Goal: Task Accomplishment & Management: Complete application form

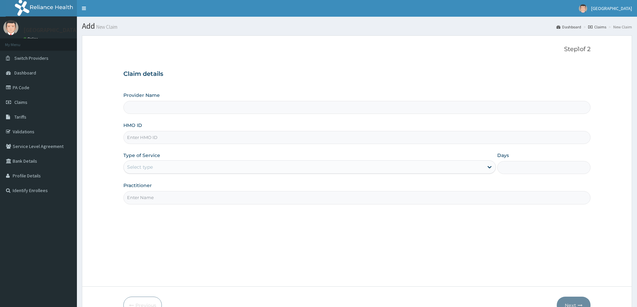
click at [153, 140] on input "HMO ID" at bounding box center [356, 137] width 467 height 13
paste input "TMT/10029/B"
type input "TMT/10029/B"
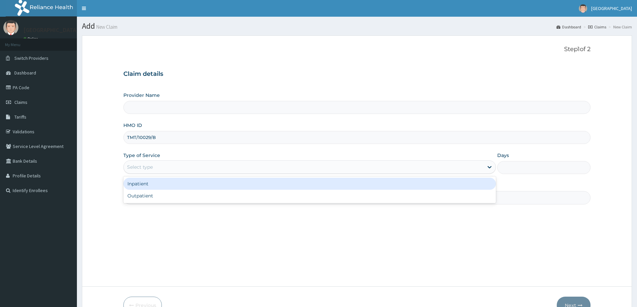
click at [153, 168] on div "Select type" at bounding box center [304, 167] width 360 height 11
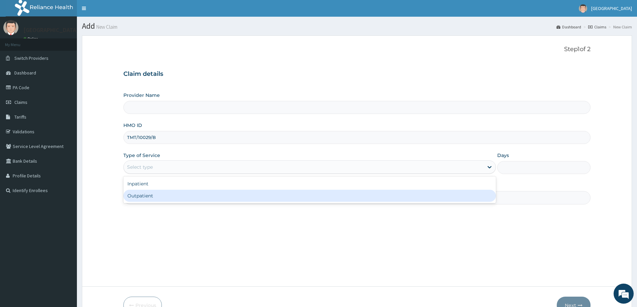
click at [155, 198] on div "Outpatient" at bounding box center [309, 196] width 372 height 12
type input "1"
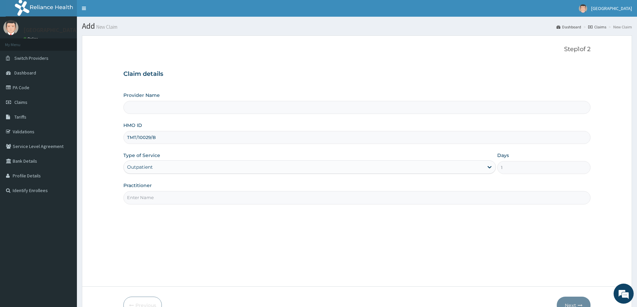
click at [155, 198] on input "Practitioner" at bounding box center [356, 197] width 467 height 13
type input "DR ONYINYECHI"
type input "[GEOGRAPHIC_DATA]"
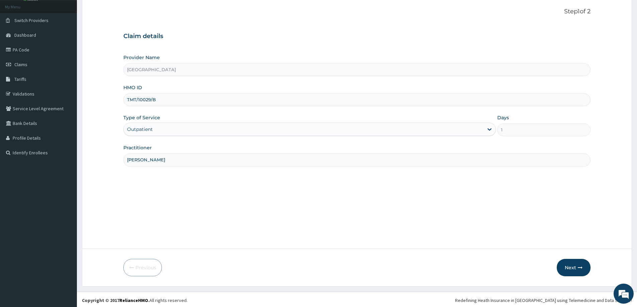
scroll to position [39, 0]
click at [566, 267] on button "Next" at bounding box center [573, 265] width 34 height 17
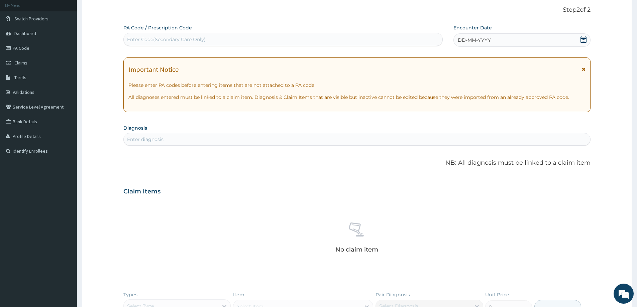
scroll to position [0, 0]
click at [583, 40] on icon at bounding box center [583, 39] width 7 height 7
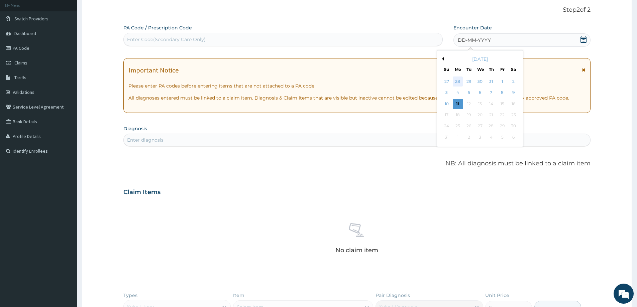
click at [457, 84] on div "28" at bounding box center [458, 82] width 10 height 10
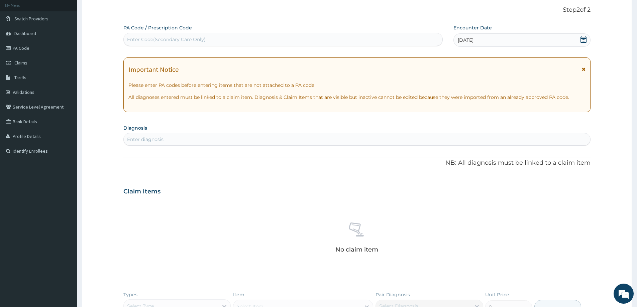
click at [176, 139] on div "Enter diagnosis" at bounding box center [357, 139] width 466 height 11
type input "malari"
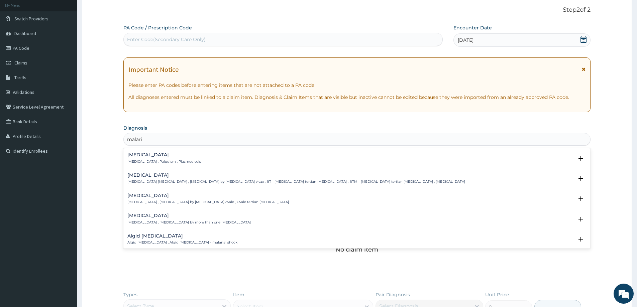
click at [154, 157] on h4 "Malaria" at bounding box center [164, 154] width 74 height 5
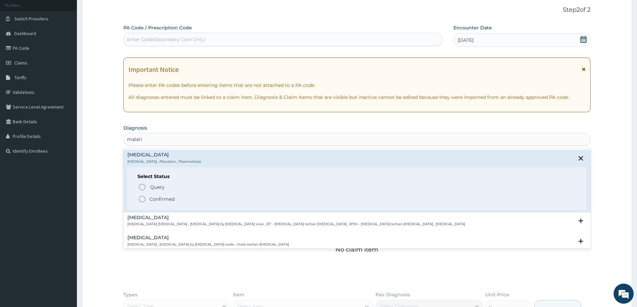
click at [157, 200] on p "Confirmed" at bounding box center [161, 199] width 25 height 7
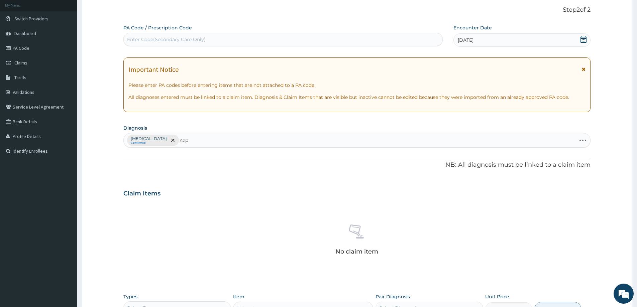
type input "seps"
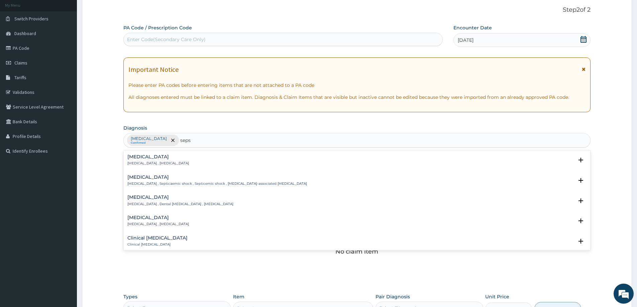
click at [151, 159] on h4 "Sepsis" at bounding box center [157, 156] width 61 height 5
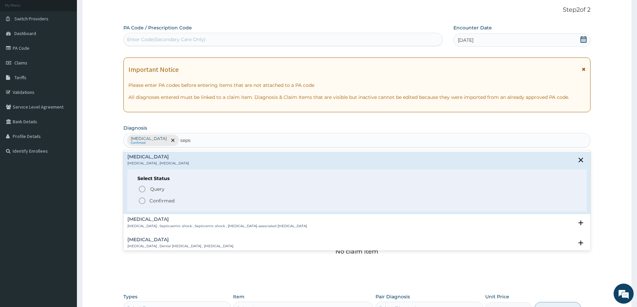
click at [160, 201] on p "Confirmed" at bounding box center [161, 201] width 25 height 7
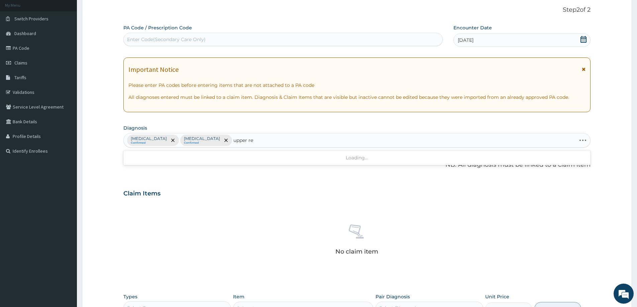
type input "upper res"
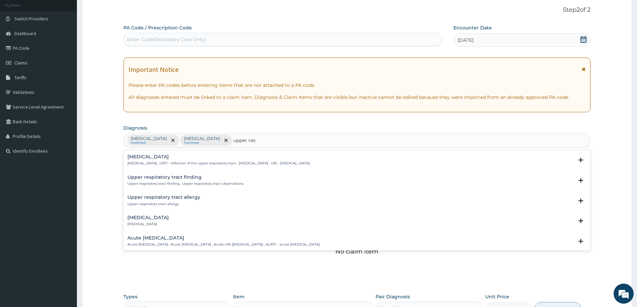
click at [192, 163] on p "Upper respiratory infection , URTI - Infection of the upper respiratory tract ,…" at bounding box center [218, 163] width 182 height 5
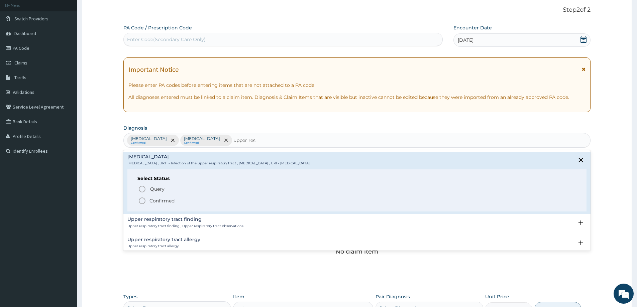
click at [165, 201] on p "Confirmed" at bounding box center [161, 201] width 25 height 7
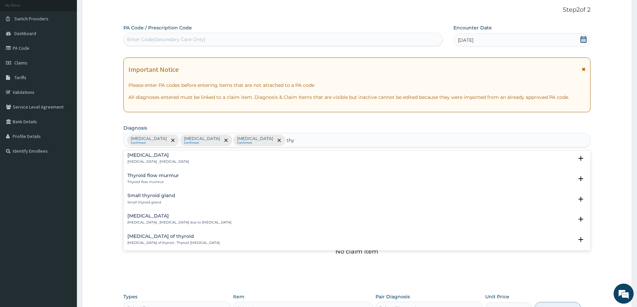
scroll to position [921, 0]
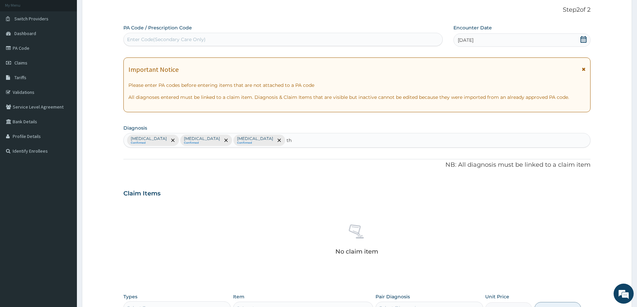
type input "t"
type input "fever"
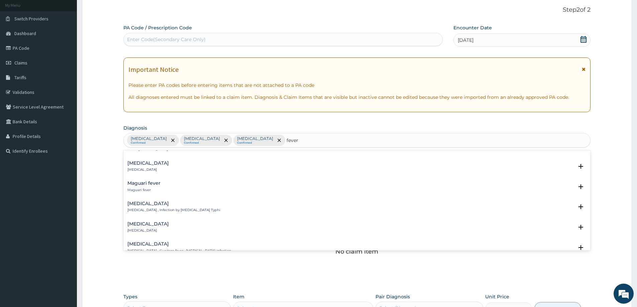
scroll to position [836, 0]
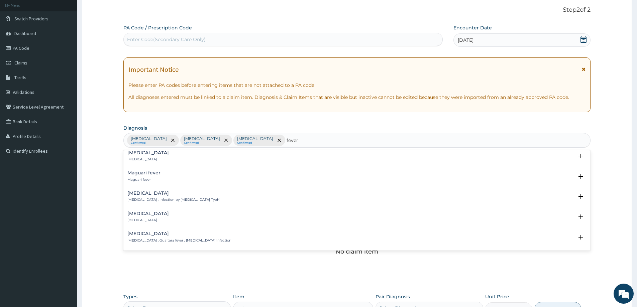
click at [152, 194] on h4 "Typhoid fever" at bounding box center [173, 193] width 93 height 5
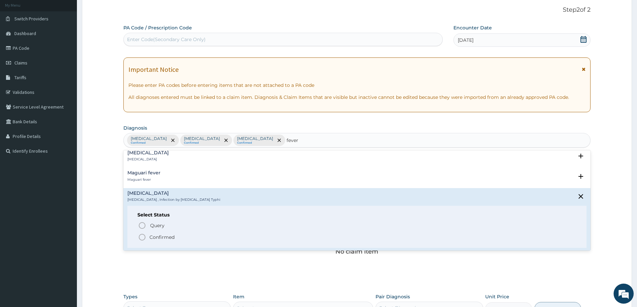
click at [163, 236] on p "Confirmed" at bounding box center [161, 237] width 25 height 7
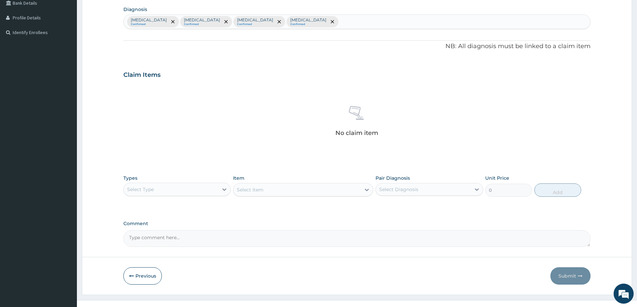
scroll to position [168, 0]
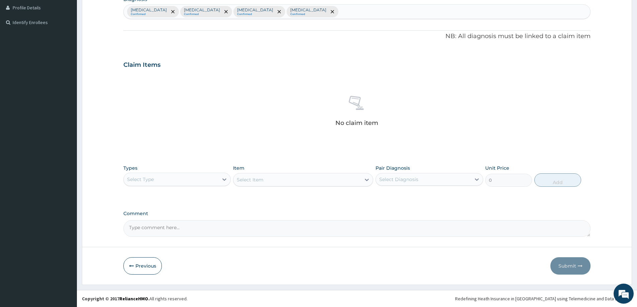
click at [177, 183] on div "Select Type" at bounding box center [171, 179] width 95 height 11
click at [160, 221] on div "Procedures" at bounding box center [176, 220] width 107 height 12
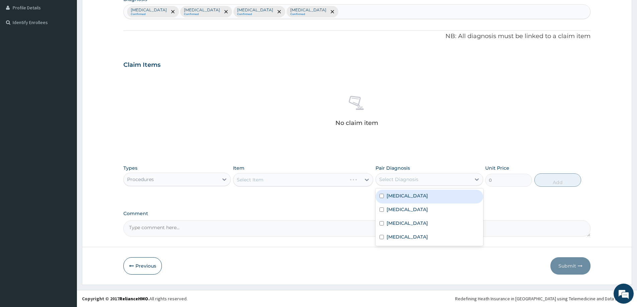
click at [403, 177] on div "Select Diagnosis" at bounding box center [398, 179] width 39 height 7
click at [407, 196] on div "Malaria" at bounding box center [428, 197] width 107 height 14
checkbox input "true"
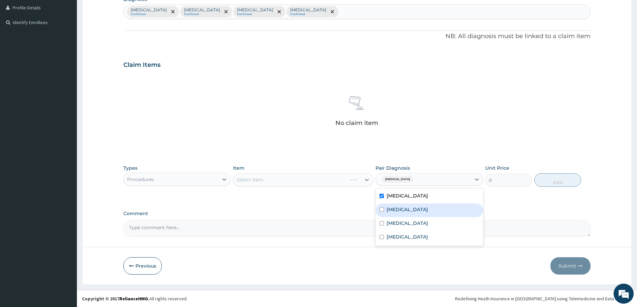
click at [404, 210] on div "Sepsis" at bounding box center [428, 211] width 107 height 14
checkbox input "true"
click at [418, 226] on label "Upper respiratory infection" at bounding box center [406, 223] width 41 height 7
checkbox input "true"
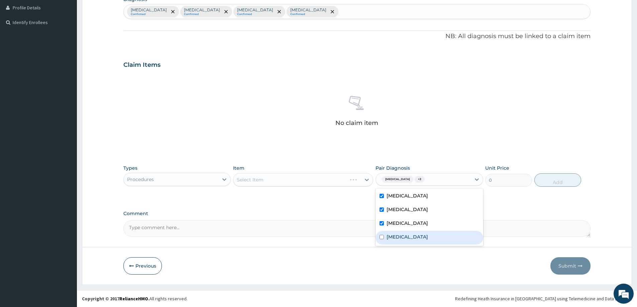
click at [417, 234] on label "Typhoid fever" at bounding box center [406, 237] width 41 height 7
checkbox input "true"
click at [300, 176] on div "Select Item" at bounding box center [296, 179] width 127 height 11
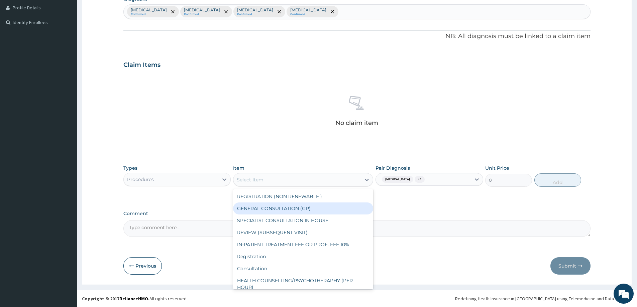
click at [295, 208] on div "GENERAL CONSULTATION (GP)" at bounding box center [303, 209] width 140 height 12
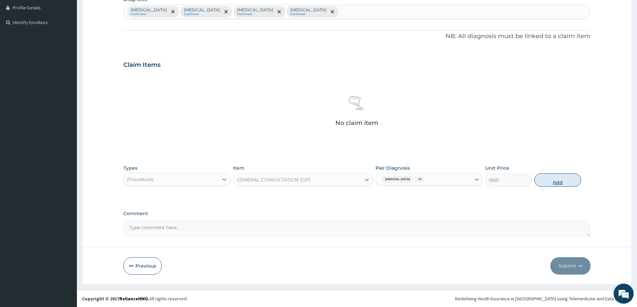
click at [560, 180] on button "Add" at bounding box center [557, 179] width 47 height 13
type input "0"
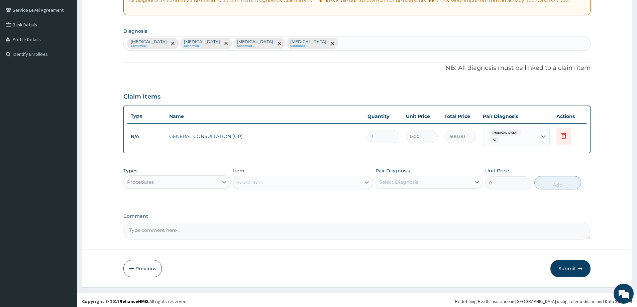
click at [178, 177] on div "Procedures" at bounding box center [171, 182] width 95 height 11
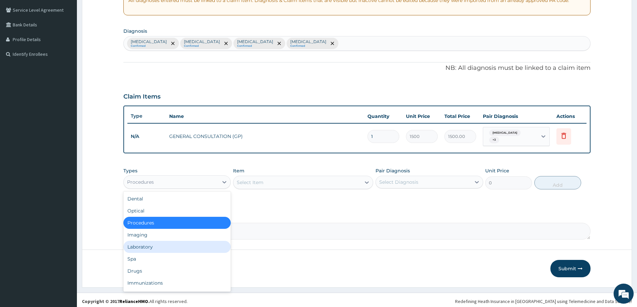
click at [150, 243] on div "Laboratory" at bounding box center [176, 247] width 107 height 12
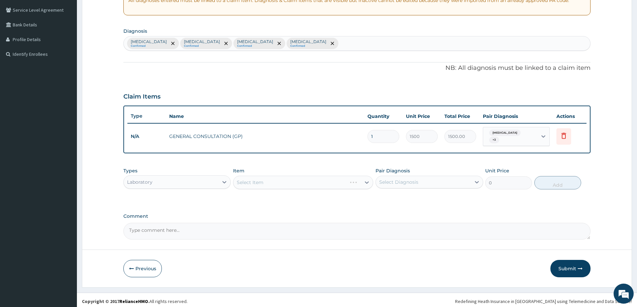
click at [442, 181] on div "Select Diagnosis" at bounding box center [423, 182] width 95 height 11
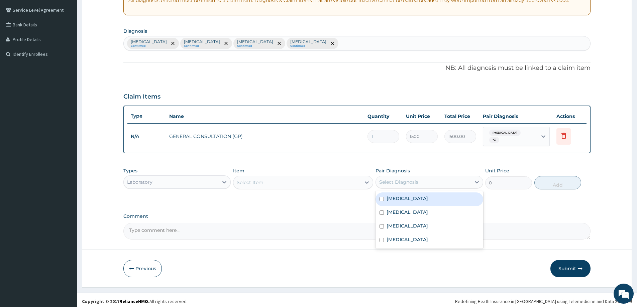
click at [428, 198] on div "Malaria" at bounding box center [428, 200] width 107 height 14
checkbox input "true"
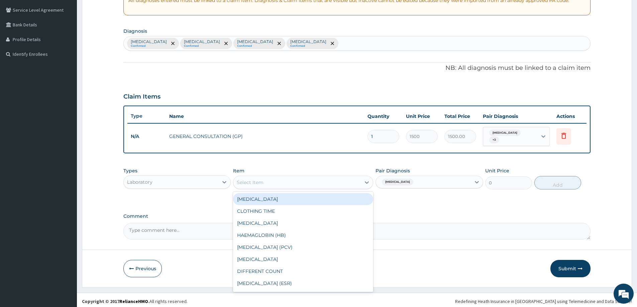
click at [321, 180] on div "Select Item" at bounding box center [296, 182] width 127 height 11
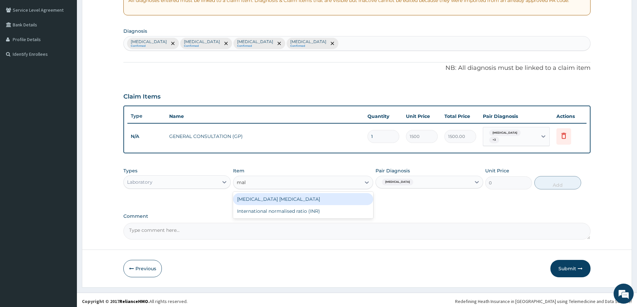
type input "mala"
click at [331, 198] on div "MALARIA PARASITE" at bounding box center [303, 199] width 140 height 12
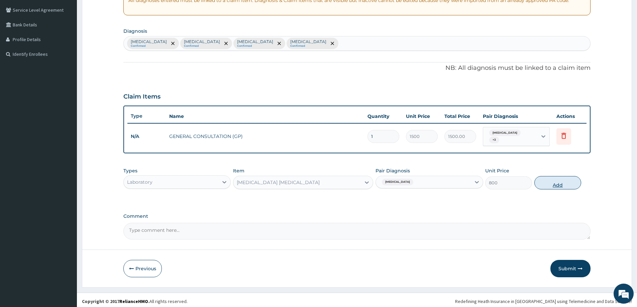
click at [550, 182] on button "Add" at bounding box center [557, 182] width 47 height 13
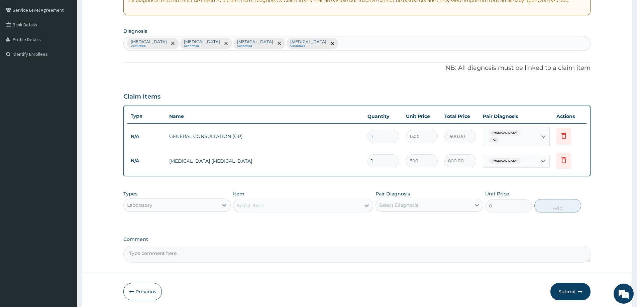
drag, startPoint x: 276, startPoint y: 201, endPoint x: 276, endPoint y: 205, distance: 4.0
click at [276, 201] on div "Select Item" at bounding box center [296, 205] width 127 height 11
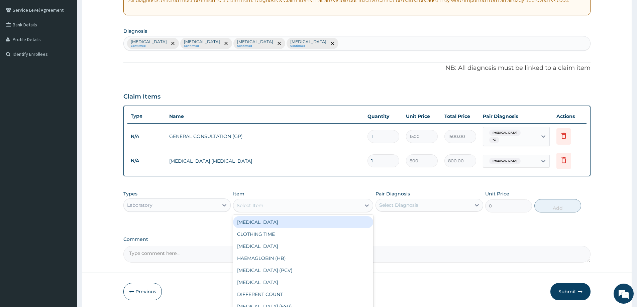
click at [276, 221] on div "FULL BLOOD COUNT" at bounding box center [303, 222] width 140 height 12
type input "1500"
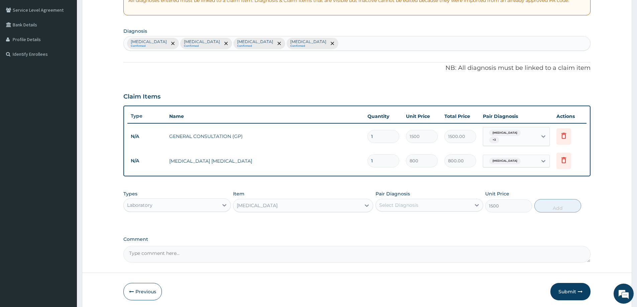
click at [395, 204] on div "Select Diagnosis" at bounding box center [398, 205] width 39 height 7
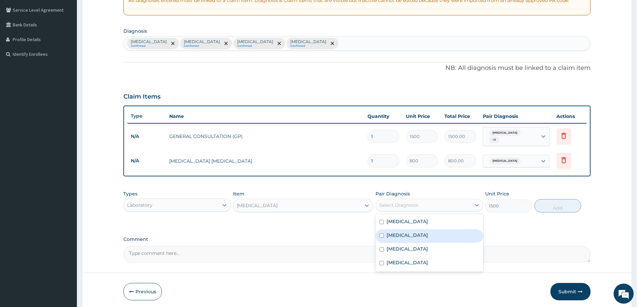
click at [401, 232] on label "Sepsis" at bounding box center [406, 235] width 41 height 7
checkbox input "true"
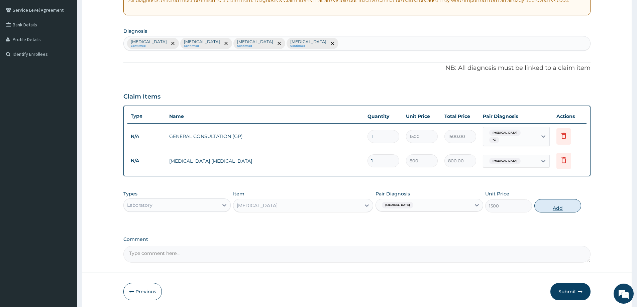
click at [557, 206] on button "Add" at bounding box center [557, 205] width 47 height 13
type input "0"
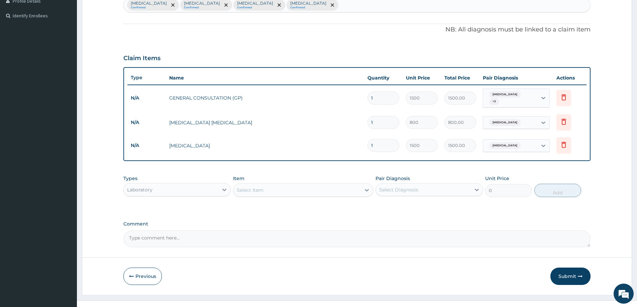
scroll to position [182, 0]
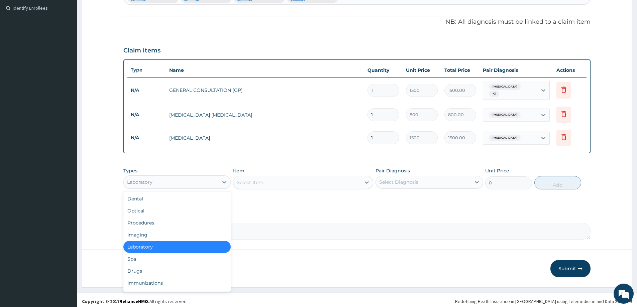
click at [179, 179] on div "Laboratory" at bounding box center [171, 182] width 95 height 11
click at [146, 267] on div "Drugs" at bounding box center [176, 271] width 107 height 12
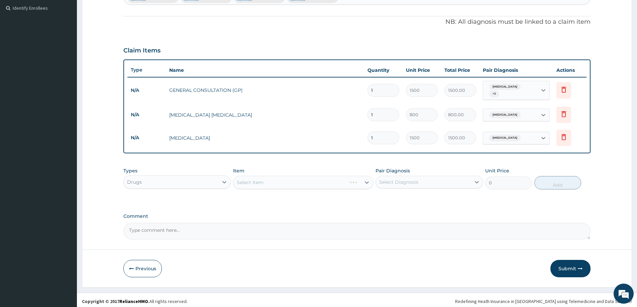
click at [282, 177] on div "Select Item" at bounding box center [303, 182] width 140 height 13
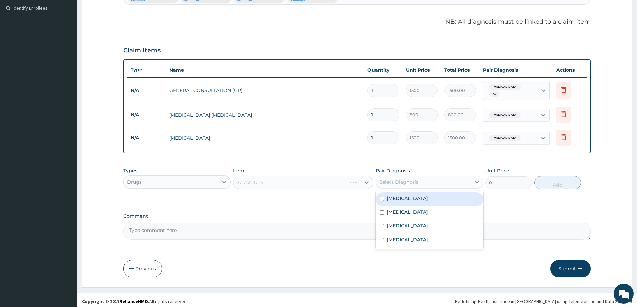
click at [402, 182] on div "Select Diagnosis" at bounding box center [398, 182] width 39 height 7
click at [411, 236] on label "Typhoid fever" at bounding box center [406, 239] width 41 height 7
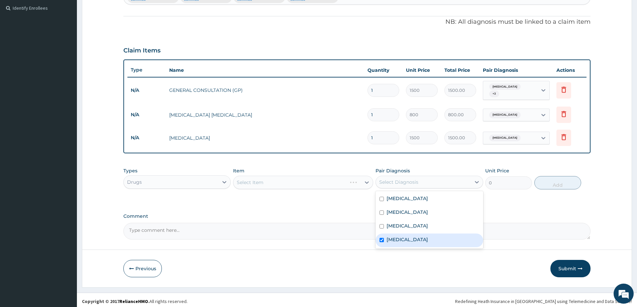
checkbox input "true"
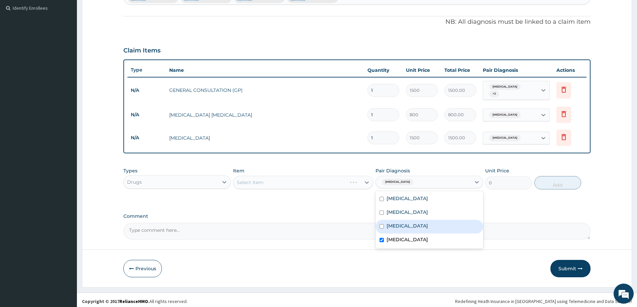
click at [421, 223] on label "Upper respiratory infection" at bounding box center [406, 226] width 41 height 7
checkbox input "true"
click at [403, 210] on div "Sepsis" at bounding box center [428, 213] width 107 height 14
checkbox input "true"
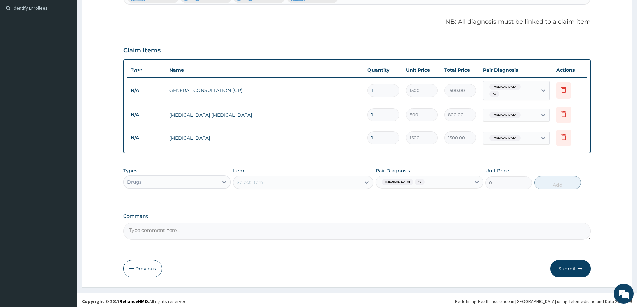
click at [273, 182] on div "Select Item" at bounding box center [296, 182] width 127 height 11
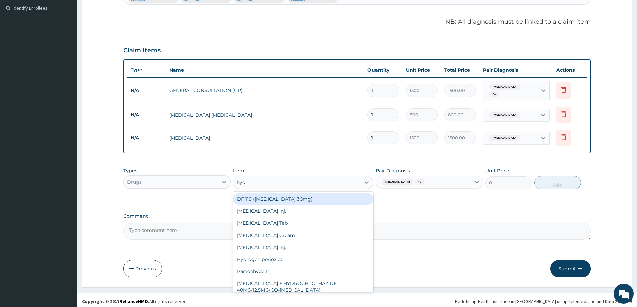
type input "hydr"
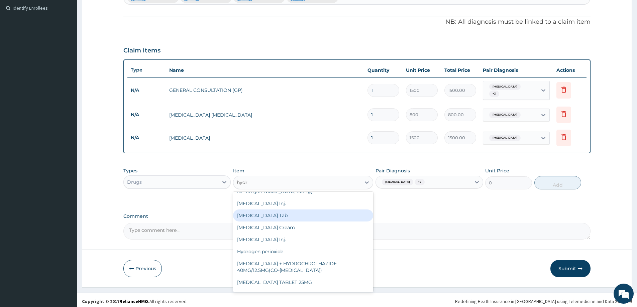
scroll to position [7, 0]
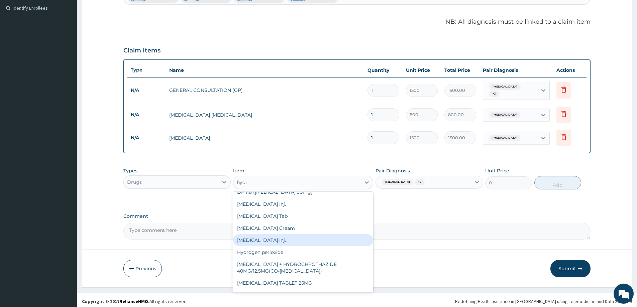
click at [285, 238] on div "Hydrocortisone Inj." at bounding box center [303, 240] width 140 height 12
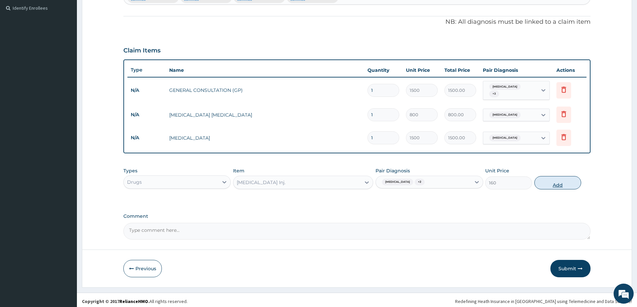
click at [556, 180] on button "Add" at bounding box center [557, 182] width 47 height 13
type input "0"
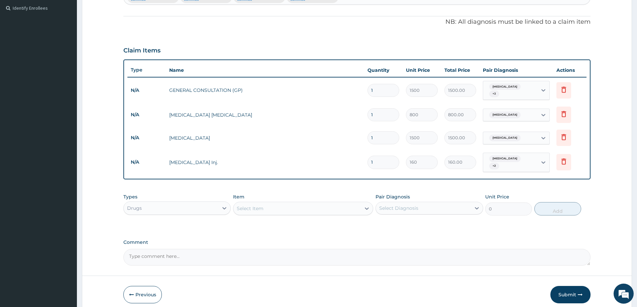
click at [268, 203] on div "Select Item" at bounding box center [296, 208] width 127 height 11
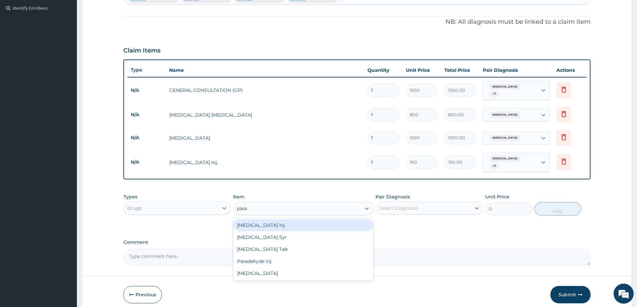
type input "parac"
click at [268, 219] on div "Paracetamol Inj" at bounding box center [303, 225] width 140 height 12
type input "115"
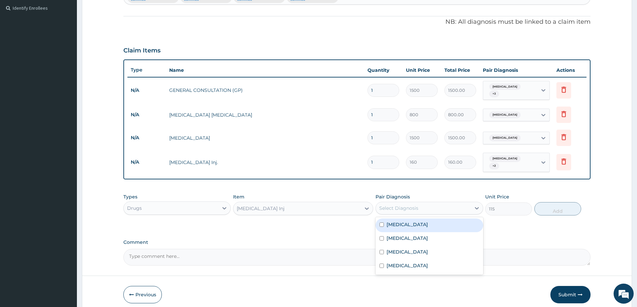
click at [424, 203] on div "Select Diagnosis" at bounding box center [423, 208] width 95 height 11
click at [417, 222] on div "Malaria" at bounding box center [428, 226] width 107 height 14
checkbox input "true"
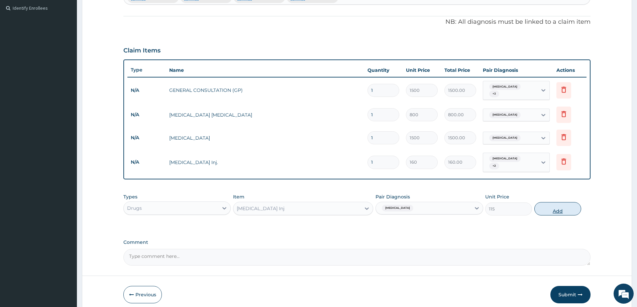
click at [557, 203] on button "Add" at bounding box center [557, 208] width 47 height 13
type input "0"
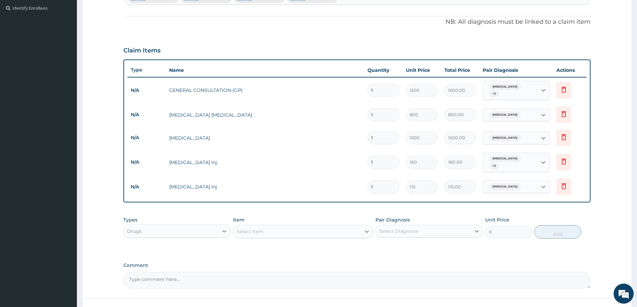
click at [281, 226] on div "Select Item" at bounding box center [296, 231] width 127 height 11
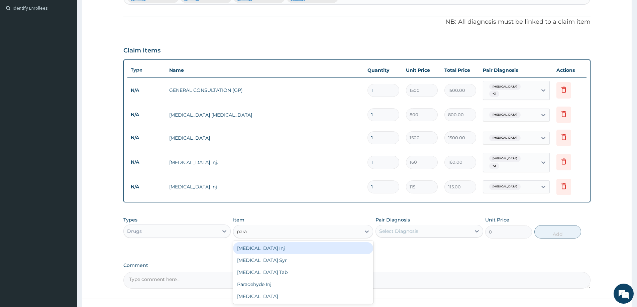
type input "parac"
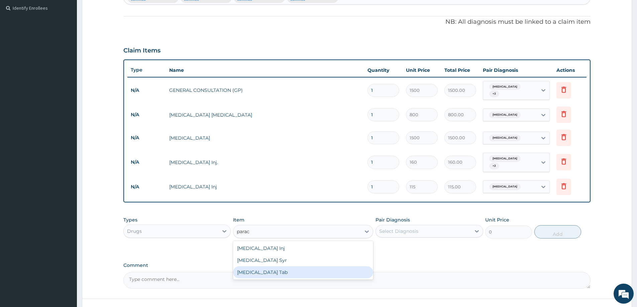
click at [286, 269] on div "Paracetamol Tab" at bounding box center [303, 272] width 140 height 12
type input "7.5"
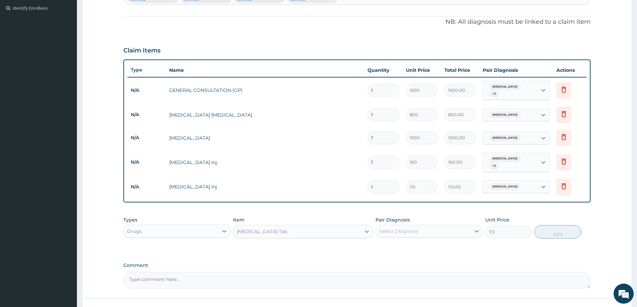
click at [387, 228] on div "Select Diagnosis" at bounding box center [398, 231] width 39 height 7
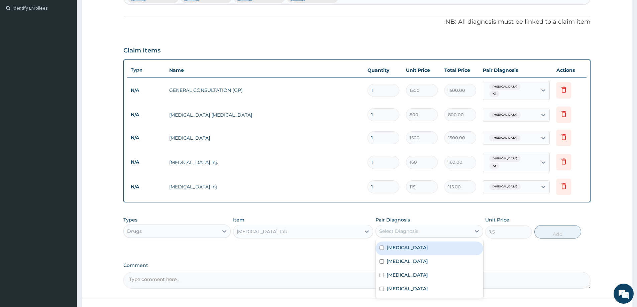
click at [391, 244] on label "Malaria" at bounding box center [406, 247] width 41 height 7
checkbox input "true"
click at [562, 228] on button "Add" at bounding box center [557, 231] width 47 height 13
type input "0"
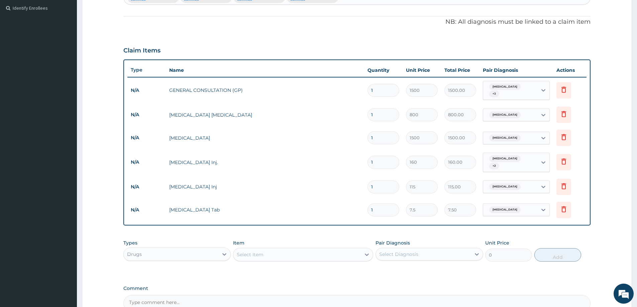
type input "18"
type input "135.00"
type input "18"
drag, startPoint x: 374, startPoint y: 181, endPoint x: 369, endPoint y: 182, distance: 4.8
click at [369, 182] on input "1" at bounding box center [383, 186] width 32 height 13
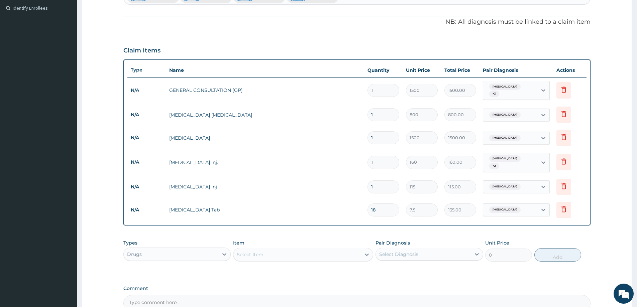
type input "2"
type input "230.00"
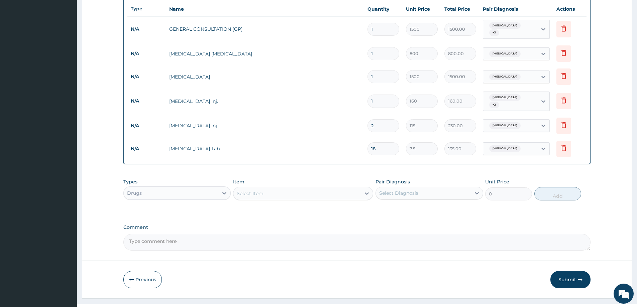
scroll to position [252, 0]
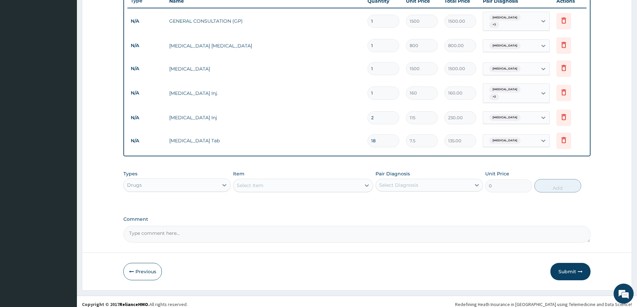
type input "2"
click at [266, 180] on div "Select Item" at bounding box center [296, 185] width 127 height 11
type input "coar"
click at [280, 197] on div "Coartem tab x 24" at bounding box center [303, 202] width 140 height 12
type input "32.5"
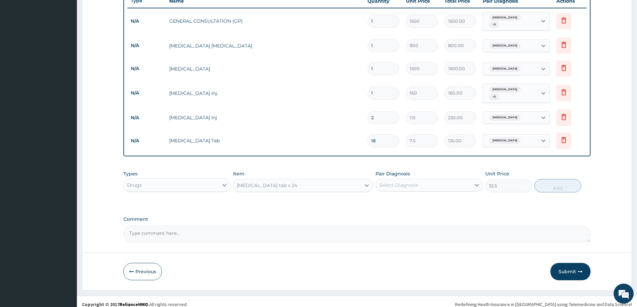
click at [399, 182] on div "Select Diagnosis" at bounding box center [398, 185] width 39 height 7
click at [414, 182] on div "Select Diagnosis" at bounding box center [398, 185] width 39 height 7
click at [408, 184] on div "Select Diagnosis" at bounding box center [423, 185] width 95 height 11
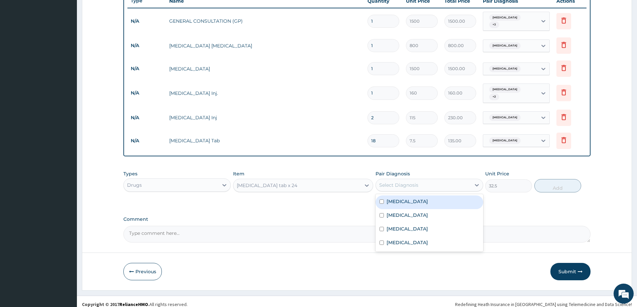
click at [401, 200] on div "Malaria" at bounding box center [428, 203] width 107 height 14
checkbox input "true"
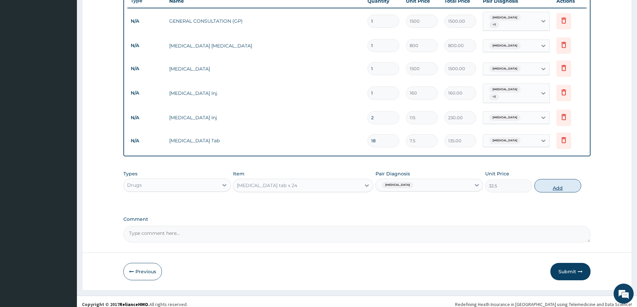
click at [562, 183] on button "Add" at bounding box center [557, 185] width 47 height 13
type input "0"
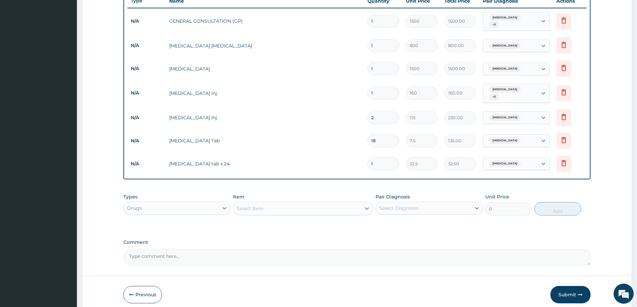
drag, startPoint x: 379, startPoint y: 158, endPoint x: 366, endPoint y: 156, distance: 12.7
click at [366, 156] on td "1" at bounding box center [383, 164] width 38 height 20
type input "2"
type input "65.00"
type input "24"
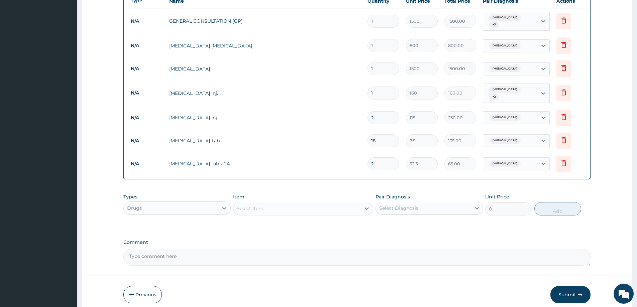
type input "780.00"
type input "24"
click at [301, 203] on div "Select Item" at bounding box center [296, 208] width 127 height 11
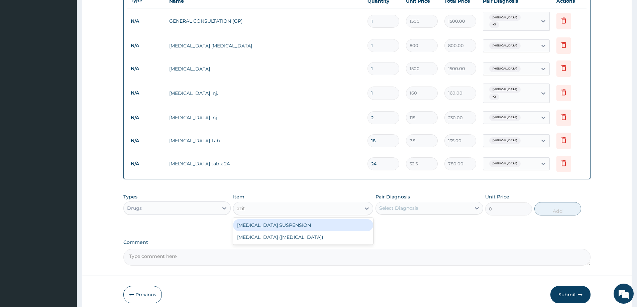
type input "azith"
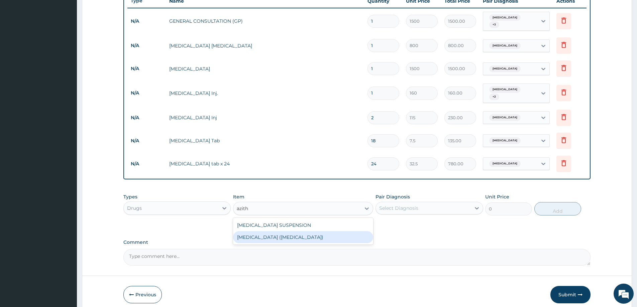
click at [290, 233] on div "Zmax (Azithromycin)" at bounding box center [303, 237] width 140 height 12
type input "1750"
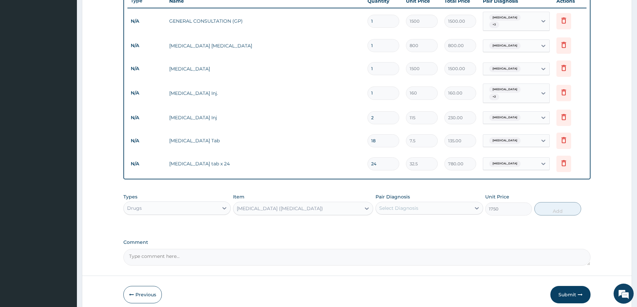
click at [426, 203] on div "Select Diagnosis" at bounding box center [423, 208] width 95 height 11
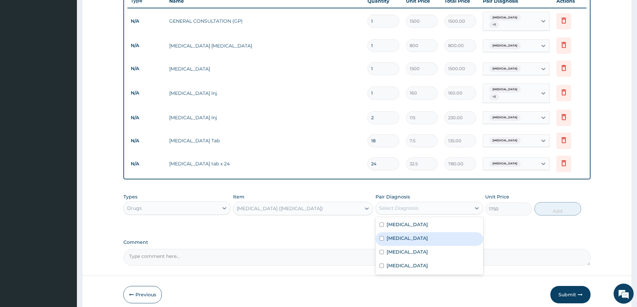
click at [417, 232] on div "Sepsis" at bounding box center [428, 239] width 107 height 14
checkbox input "true"
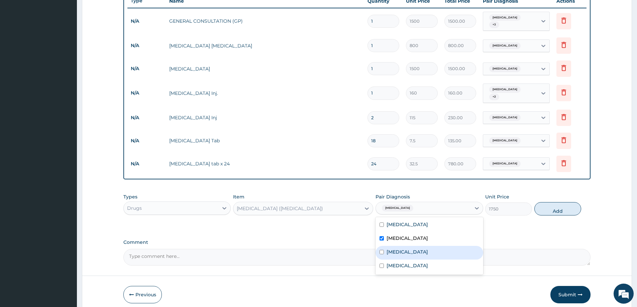
click at [422, 249] on label "Upper respiratory infection" at bounding box center [406, 252] width 41 height 7
checkbox input "true"
click at [559, 205] on button "Add" at bounding box center [557, 208] width 47 height 13
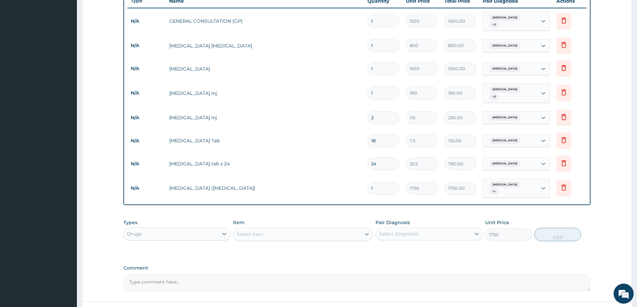
type input "0"
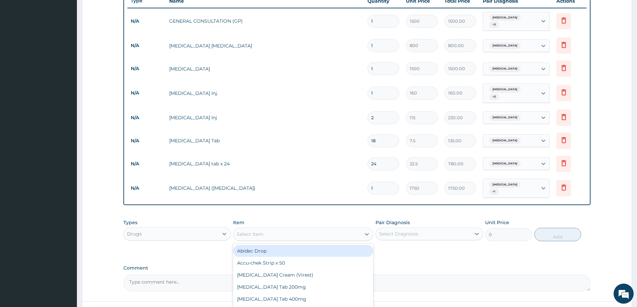
click at [257, 231] on div "Select Item" at bounding box center [250, 234] width 27 height 7
type input "piri"
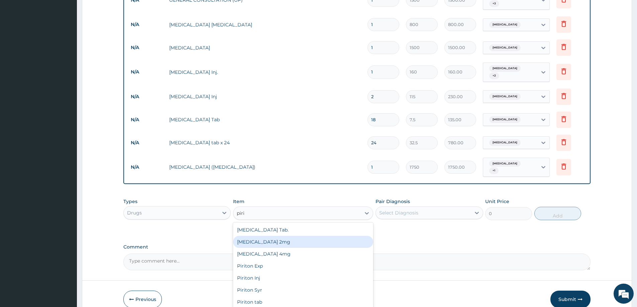
scroll to position [298, 0]
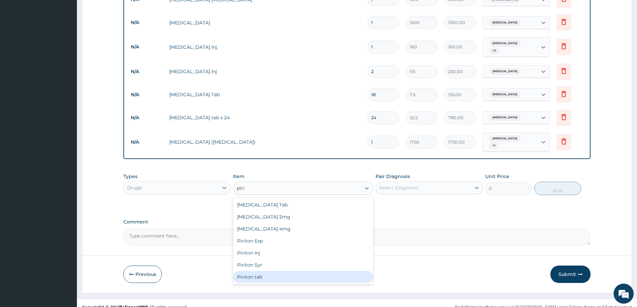
click at [277, 271] on div "Piriton tab" at bounding box center [303, 277] width 140 height 12
type input "11"
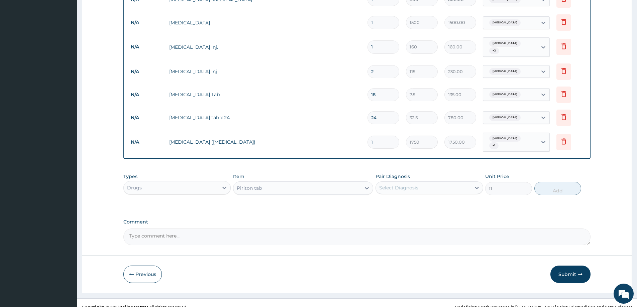
click at [434, 182] on div "Select Diagnosis" at bounding box center [423, 187] width 95 height 11
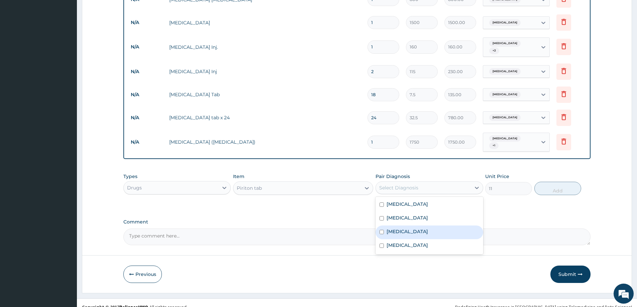
click at [422, 228] on label "Upper respiratory infection" at bounding box center [406, 231] width 41 height 7
checkbox input "true"
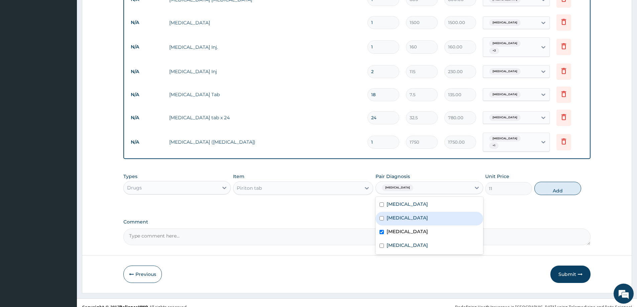
click at [415, 212] on div "Sepsis" at bounding box center [428, 219] width 107 height 14
checkbox input "true"
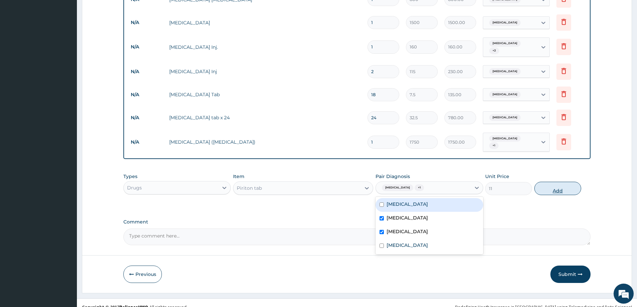
click at [555, 182] on button "Add" at bounding box center [557, 188] width 47 height 13
type input "0"
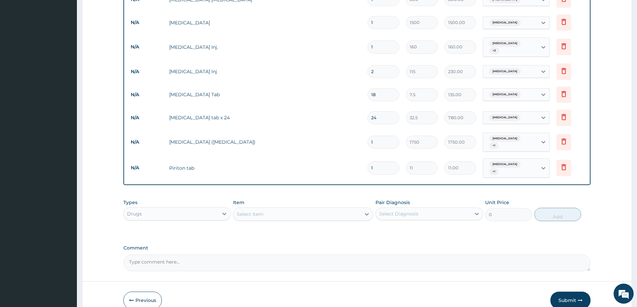
click at [523, 133] on div "Sepsis + 1" at bounding box center [510, 142] width 54 height 19
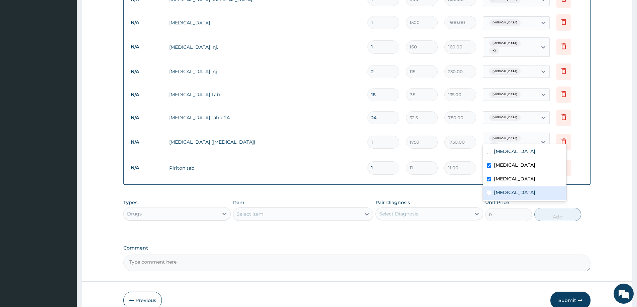
click at [518, 196] on label "Typhoid fever" at bounding box center [514, 192] width 41 height 7
checkbox input "true"
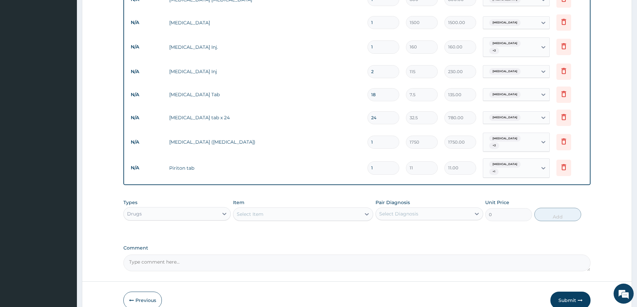
click at [376, 161] on input "1" at bounding box center [383, 167] width 32 height 13
type input "15"
type input "165.00"
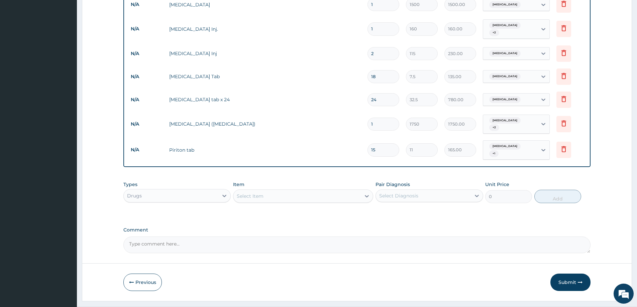
scroll to position [324, 0]
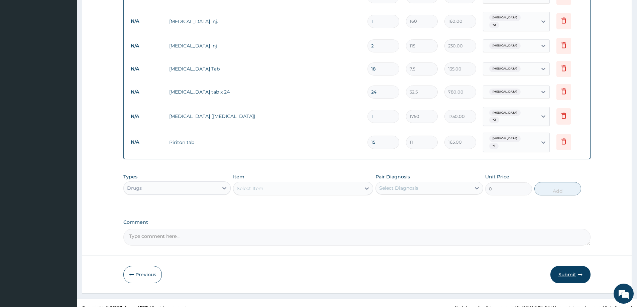
type input "15"
click at [566, 268] on button "Submit" at bounding box center [570, 274] width 40 height 17
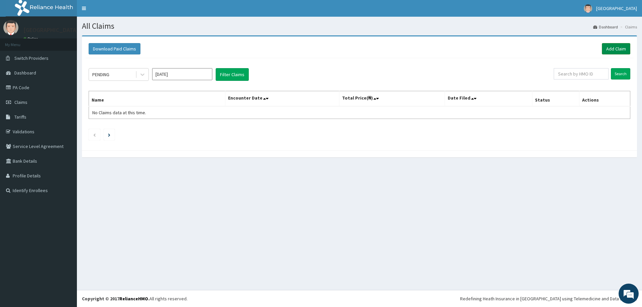
click at [615, 49] on link "Add Claim" at bounding box center [616, 48] width 28 height 11
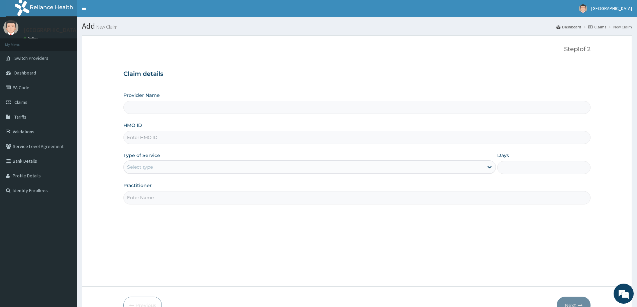
type input "[GEOGRAPHIC_DATA]"
paste input "OPL/10058/A"
type input "OPL/10058/A"
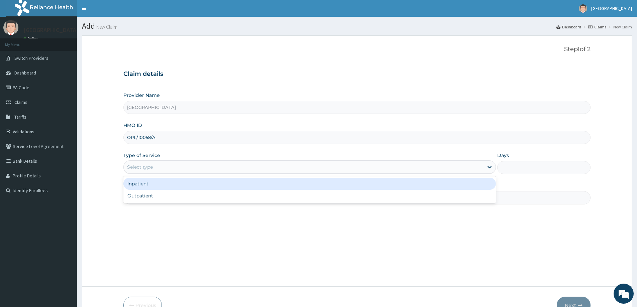
click at [161, 170] on div "Select type" at bounding box center [304, 167] width 360 height 11
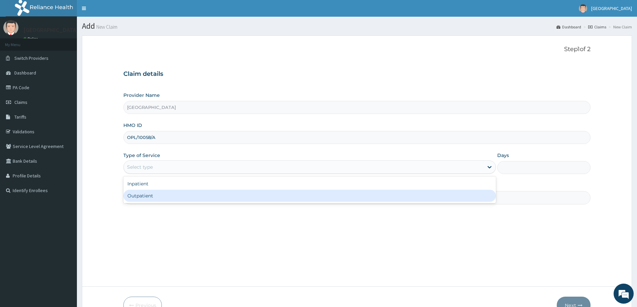
click at [158, 196] on div "Outpatient" at bounding box center [309, 196] width 372 height 12
type input "1"
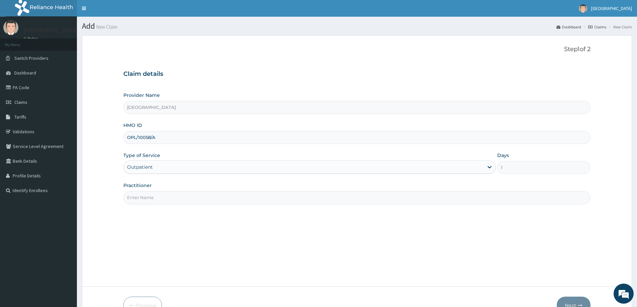
click at [158, 197] on input "Practitioner" at bounding box center [356, 197] width 467 height 13
type input "[PERSON_NAME]"
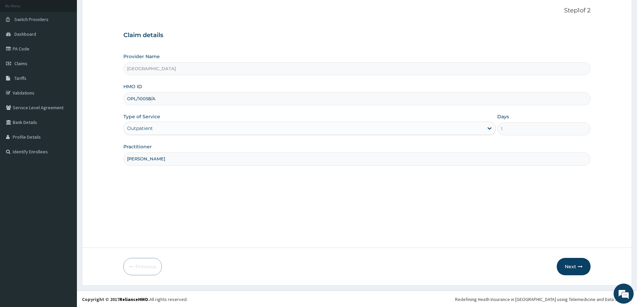
scroll to position [39, 0]
click at [571, 264] on button "Next" at bounding box center [573, 265] width 34 height 17
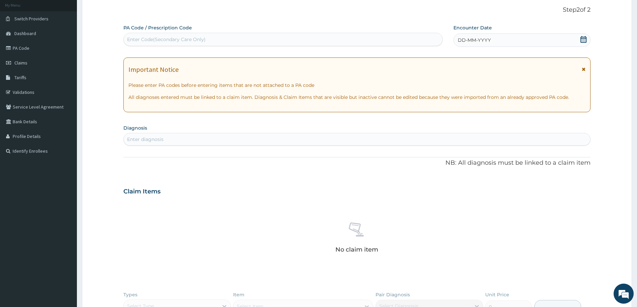
click at [198, 39] on div "Enter Code(Secondary Care Only)" at bounding box center [166, 39] width 79 height 7
paste input "PA/E26A94"
type input "PA/E26A94"
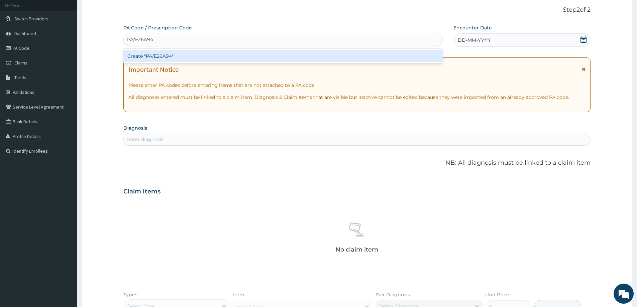
click at [209, 56] on div "Create "PA/E26A94"" at bounding box center [282, 56] width 319 height 12
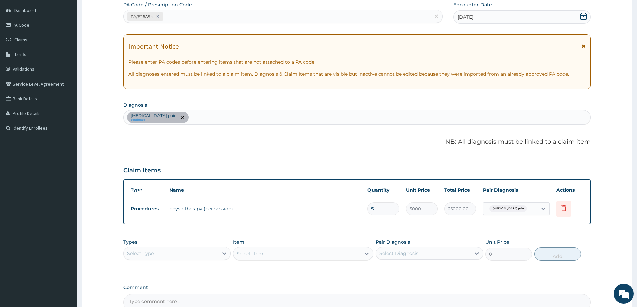
scroll to position [136, 0]
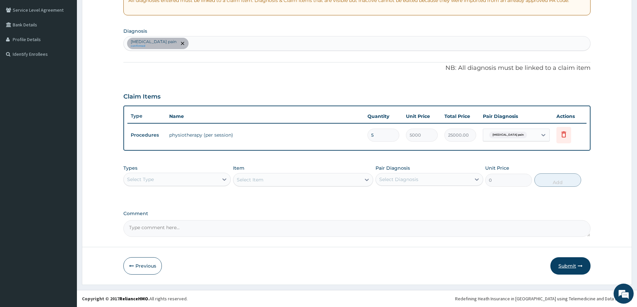
click at [566, 267] on button "Submit" at bounding box center [570, 265] width 40 height 17
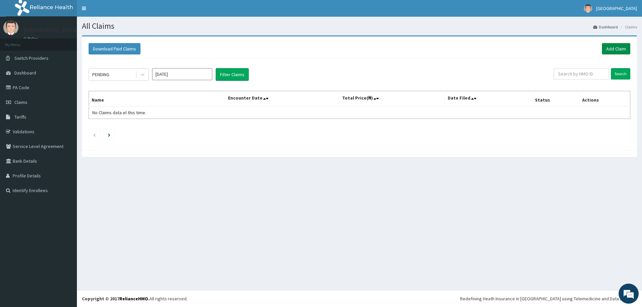
click at [613, 46] on link "Add Claim" at bounding box center [616, 48] width 28 height 11
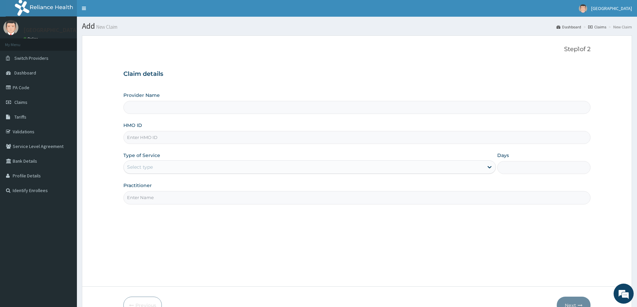
type input "[GEOGRAPHIC_DATA]"
paste input "WNN/10032/D"
type input "WNN/10032/D"
click at [157, 165] on div "Select type" at bounding box center [304, 167] width 360 height 11
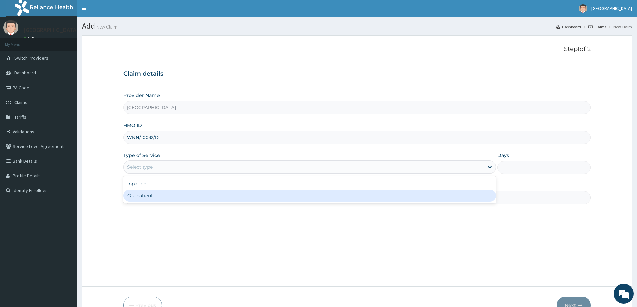
click at [155, 201] on div "Outpatient" at bounding box center [309, 196] width 372 height 12
type input "1"
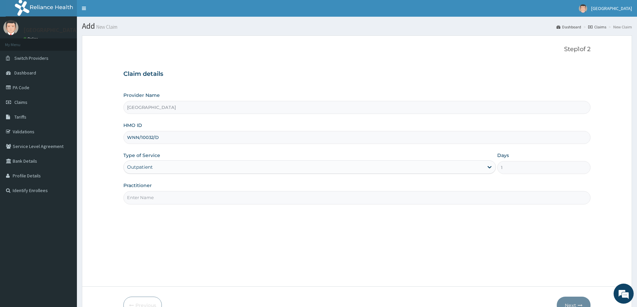
click at [156, 197] on input "Practitioner" at bounding box center [356, 197] width 467 height 13
type input "DR. GOKANA MICHAEL"
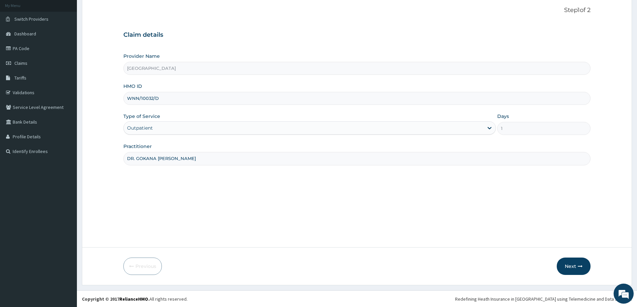
scroll to position [39, 0]
click at [567, 265] on button "Next" at bounding box center [573, 265] width 34 height 17
